Goal: Find contact information: Find contact information

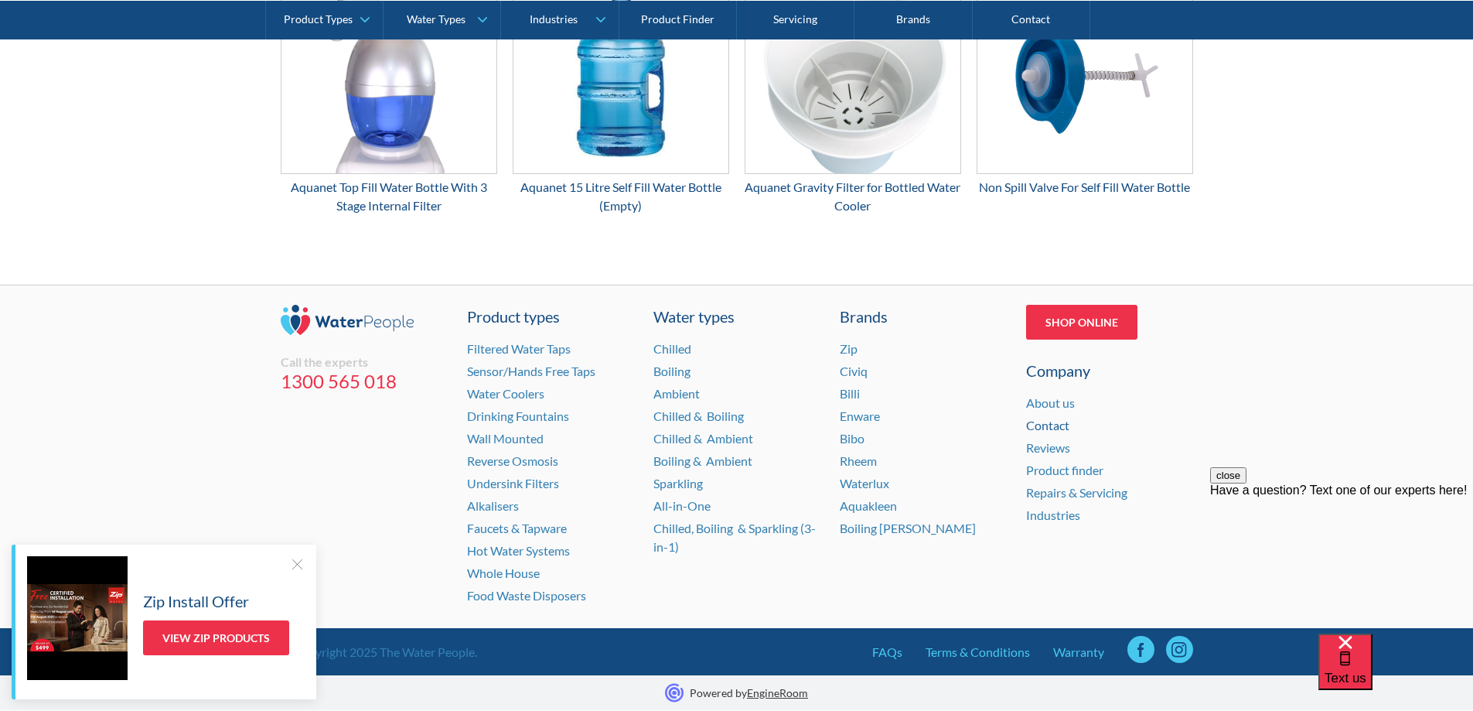
click at [1046, 429] on link "Contact" at bounding box center [1047, 425] width 43 height 15
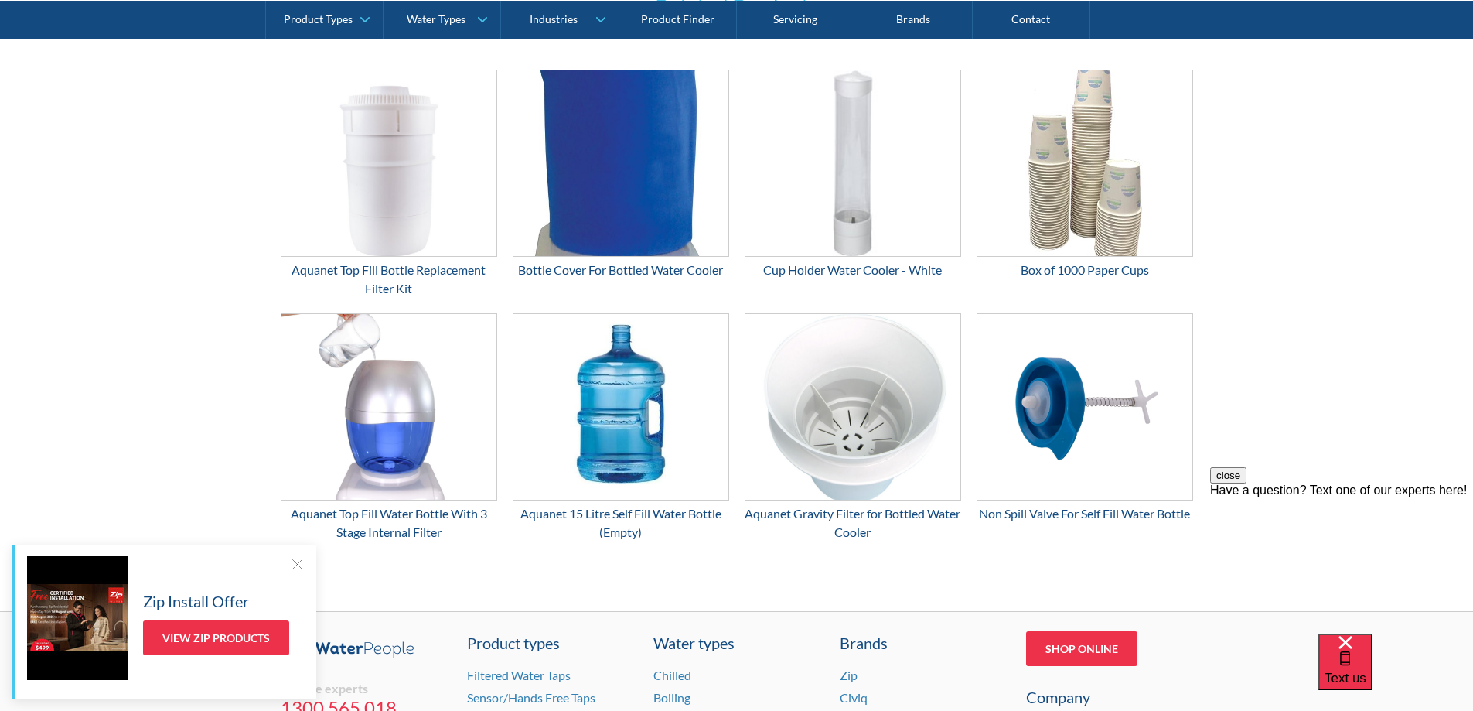
scroll to position [2563, 0]
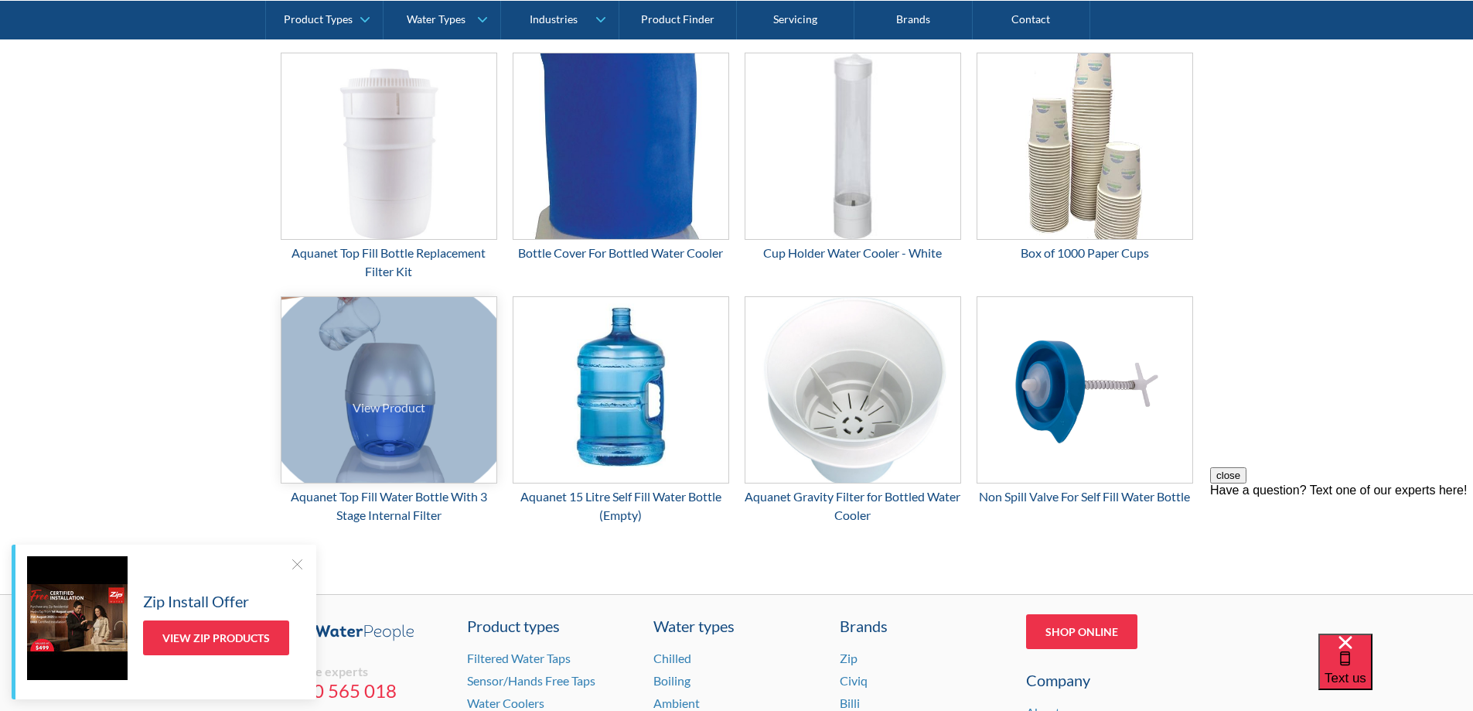
click at [429, 360] on div at bounding box center [388, 389] width 265 height 229
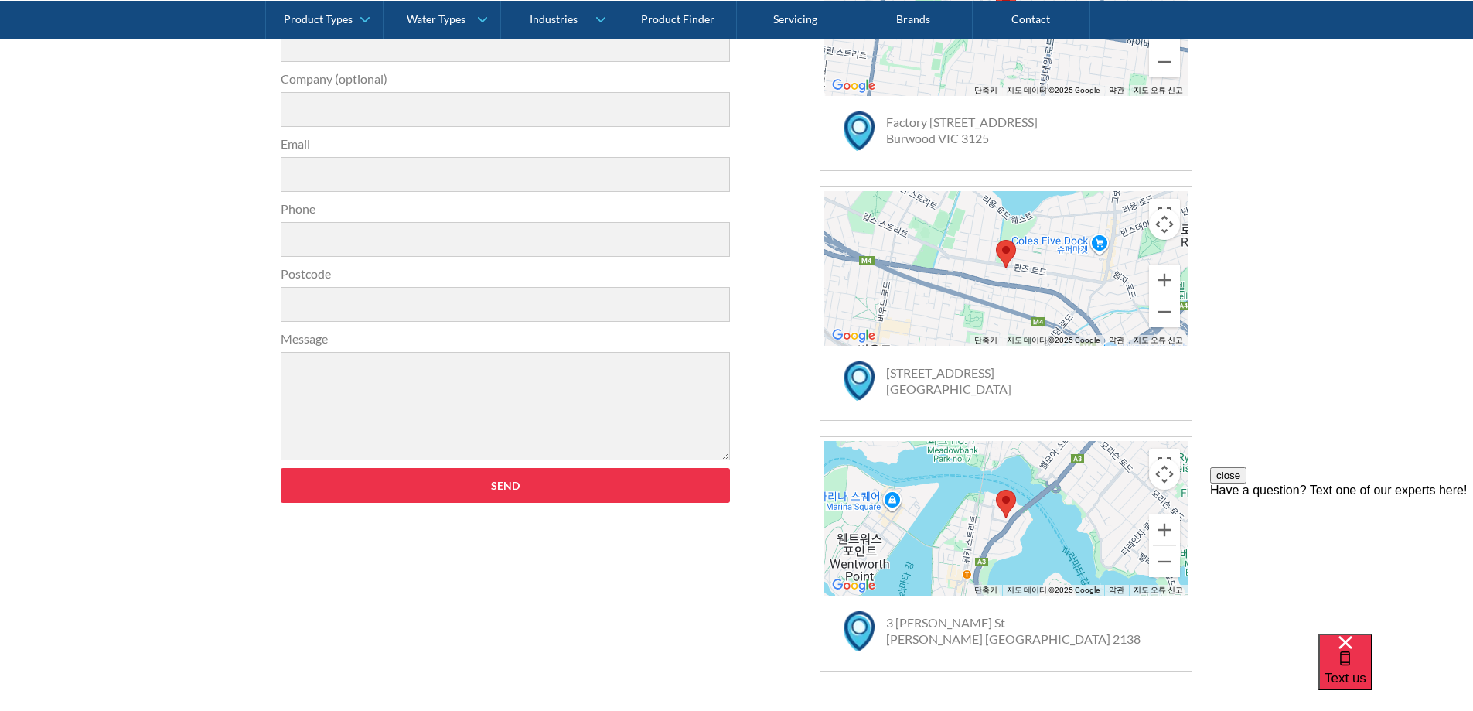
scroll to position [619, 0]
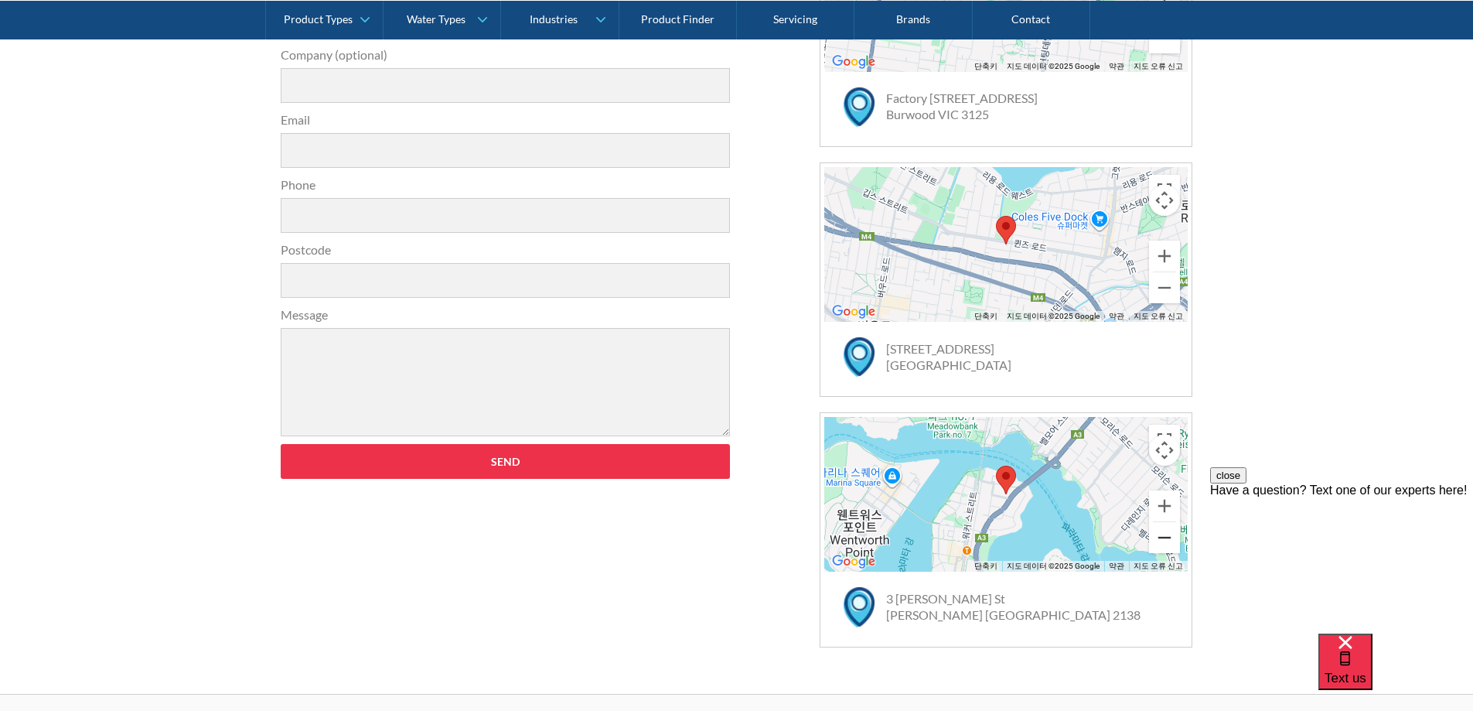
click at [1162, 546] on button "축소" at bounding box center [1164, 537] width 31 height 31
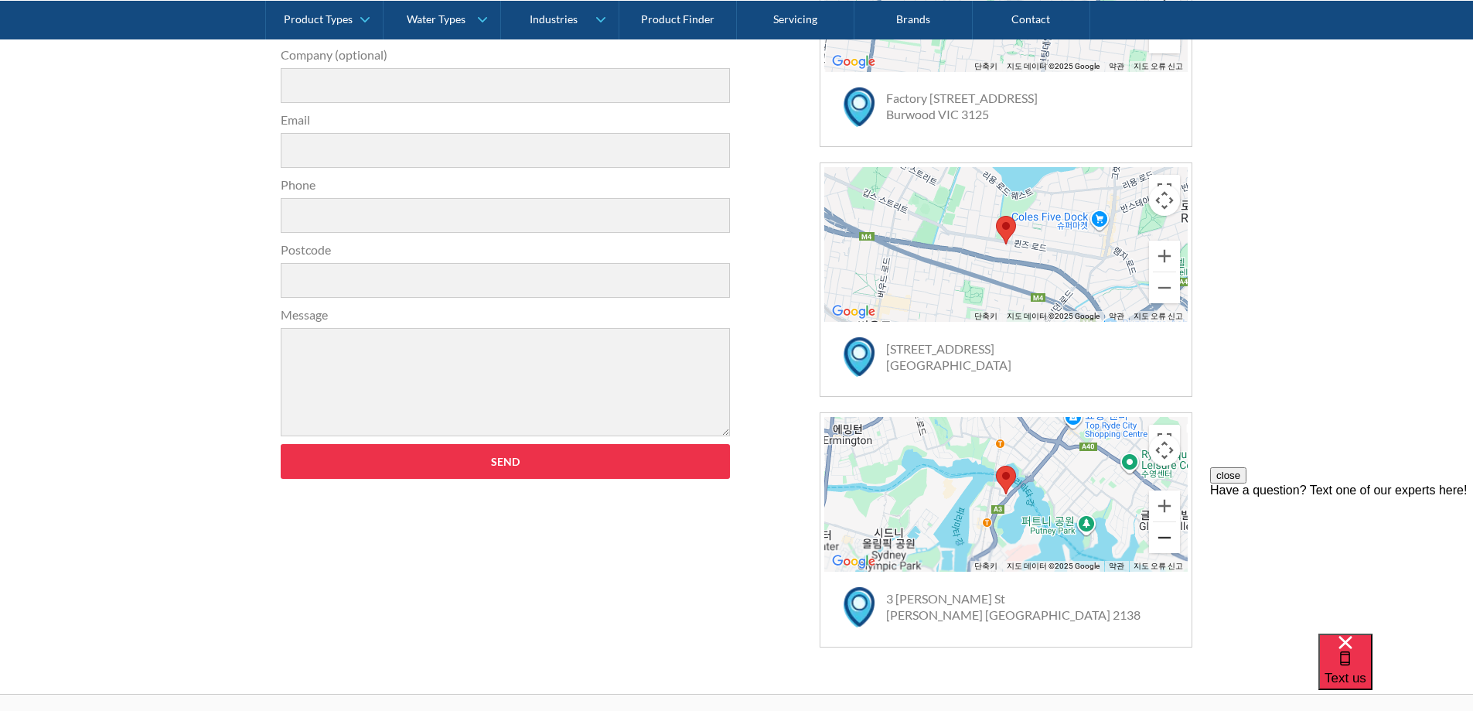
click at [1162, 546] on button "축소" at bounding box center [1164, 537] width 31 height 31
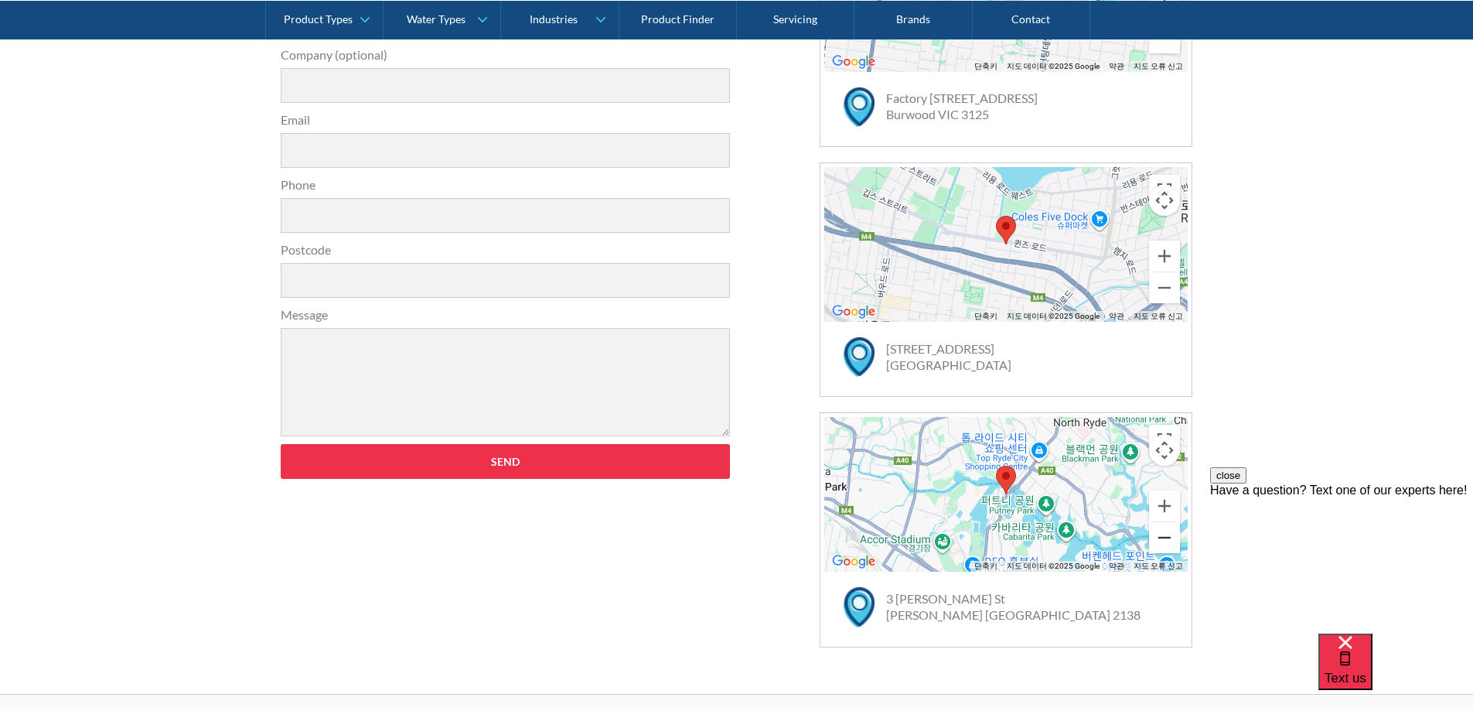
click at [1162, 546] on button "축소" at bounding box center [1164, 537] width 31 height 31
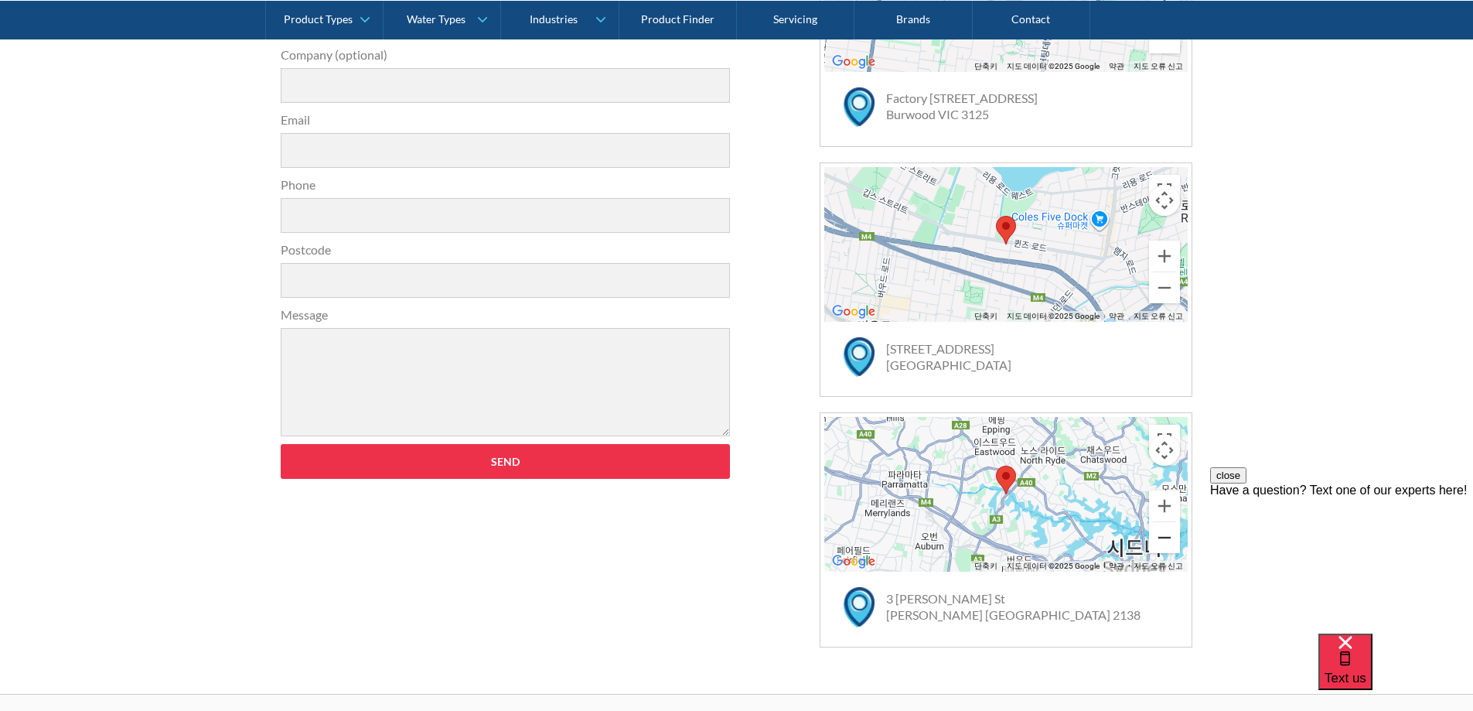
click at [1162, 546] on button "축소" at bounding box center [1164, 537] width 31 height 31
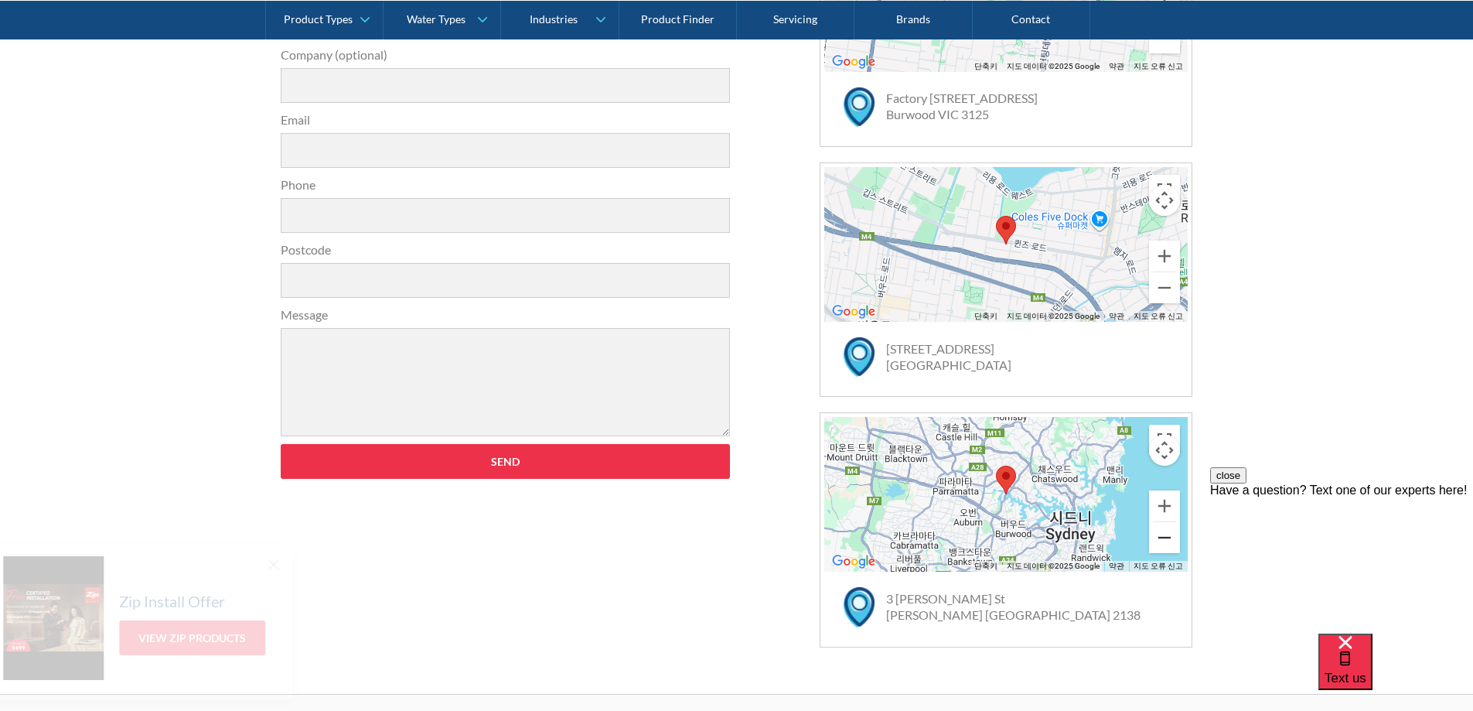
click at [1162, 546] on button "축소" at bounding box center [1164, 537] width 31 height 31
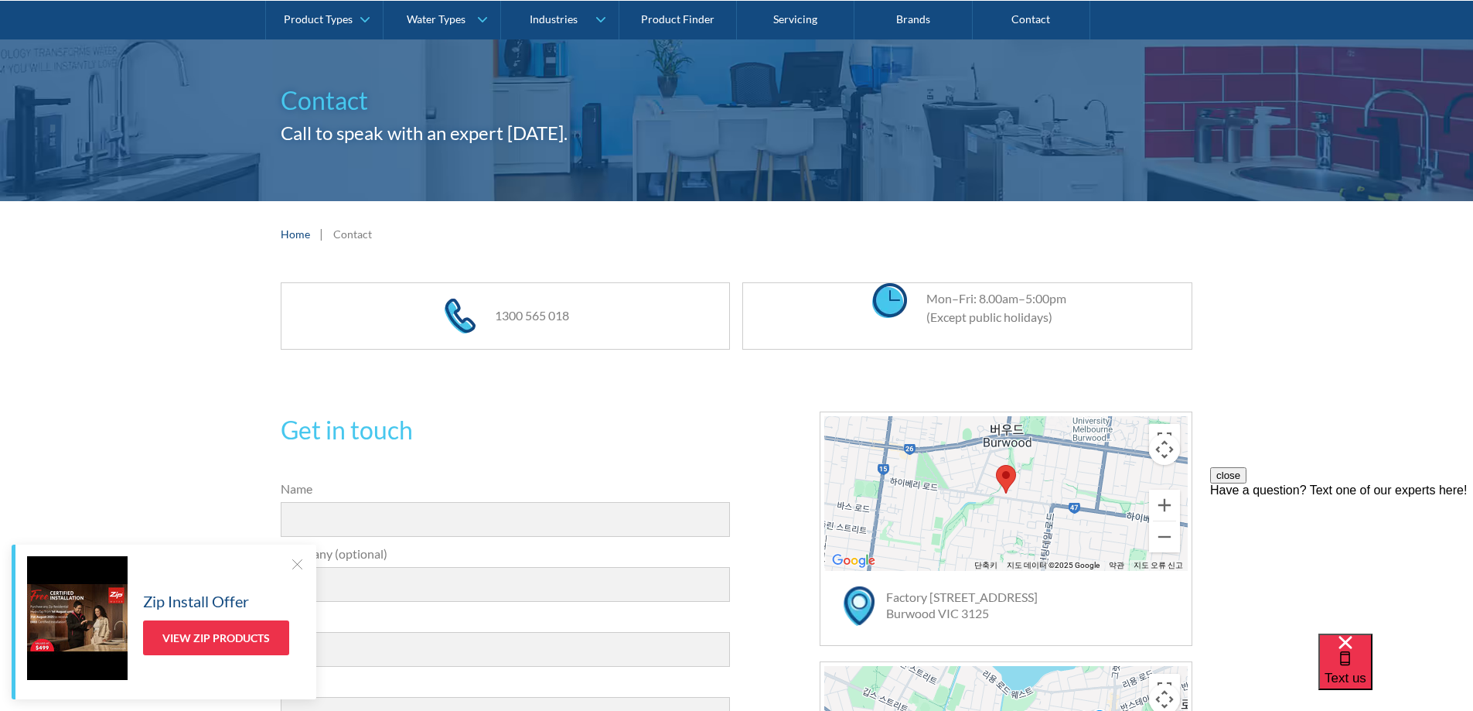
scroll to position [0, 0]
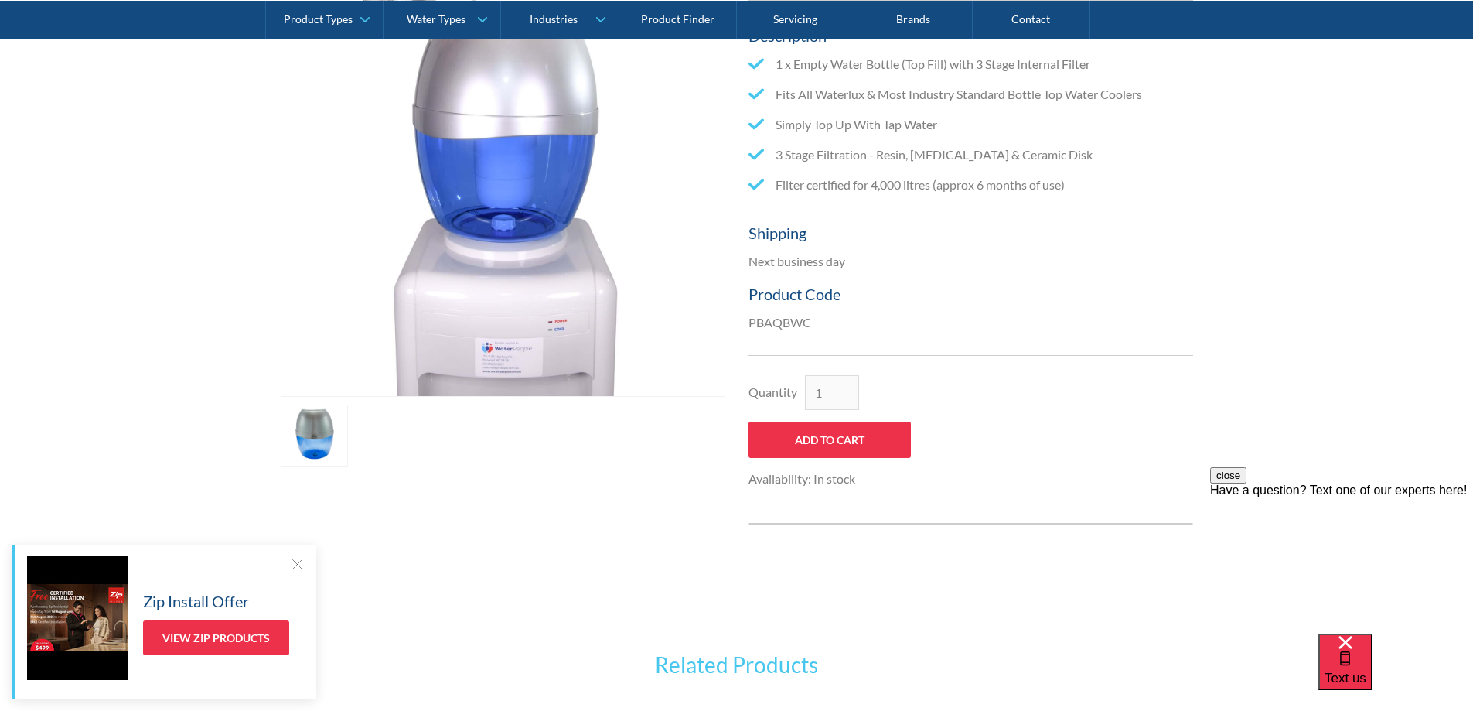
scroll to position [541, 0]
click at [294, 565] on div at bounding box center [296, 563] width 15 height 15
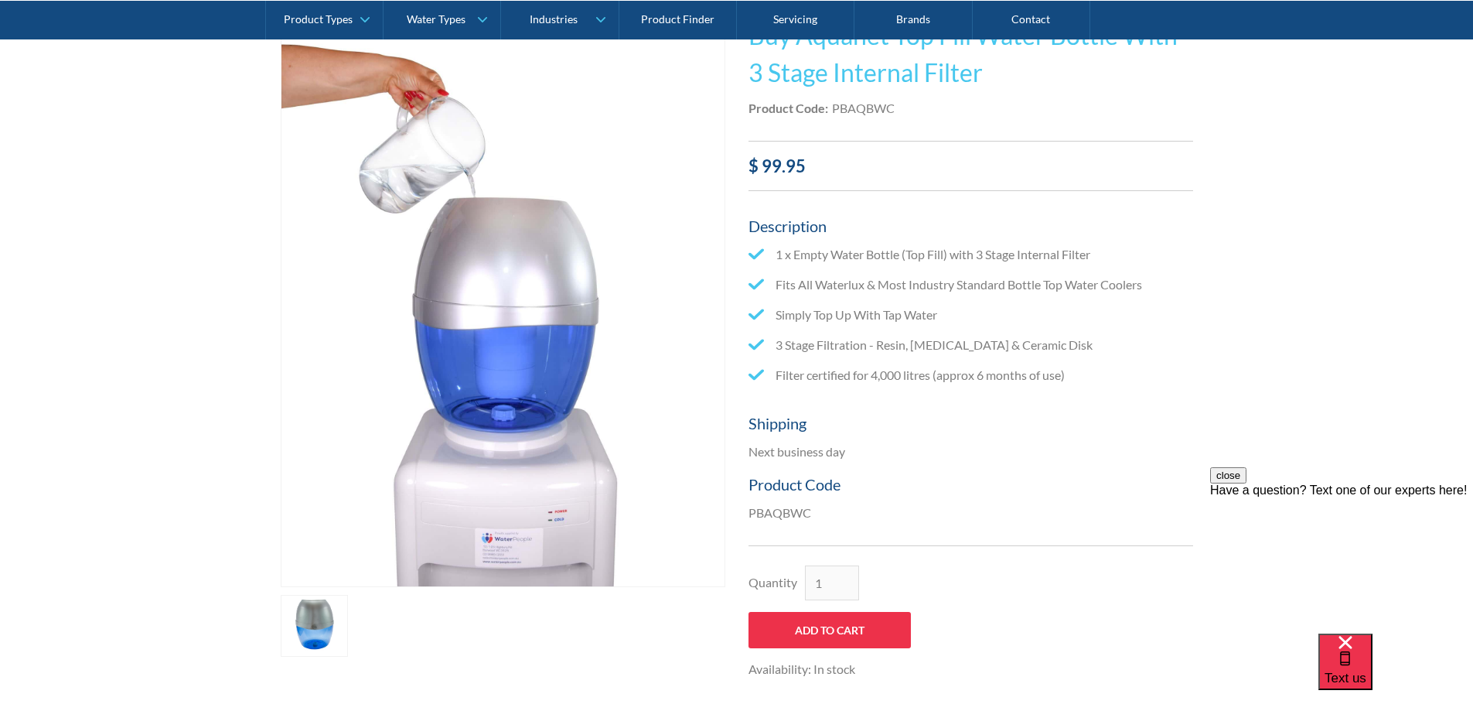
scroll to position [387, 0]
